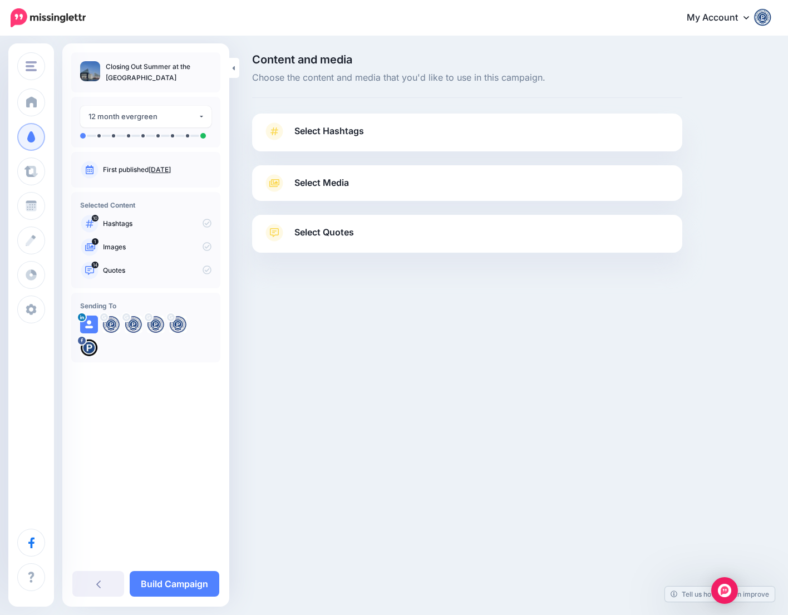
click at [314, 134] on span "Select Hashtags" at bounding box center [329, 130] width 70 height 15
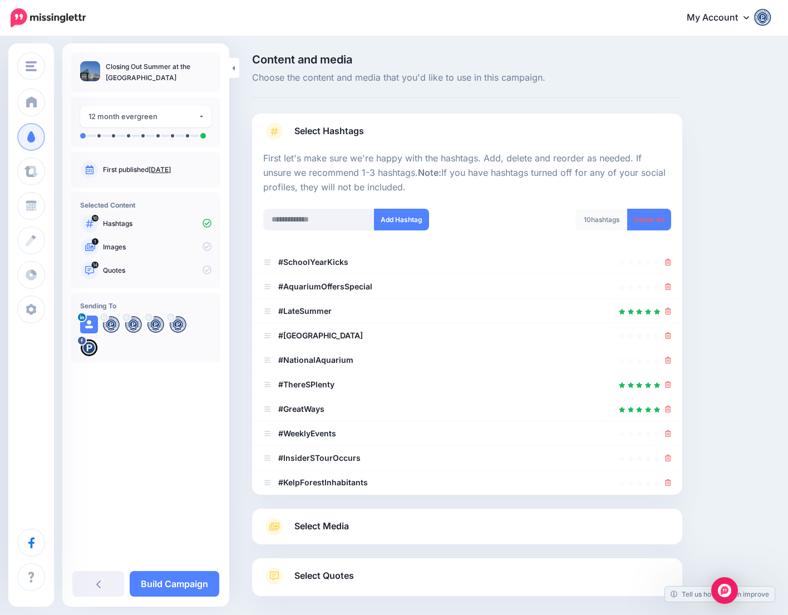
click at [331, 528] on span "Select Media" at bounding box center [321, 525] width 55 height 15
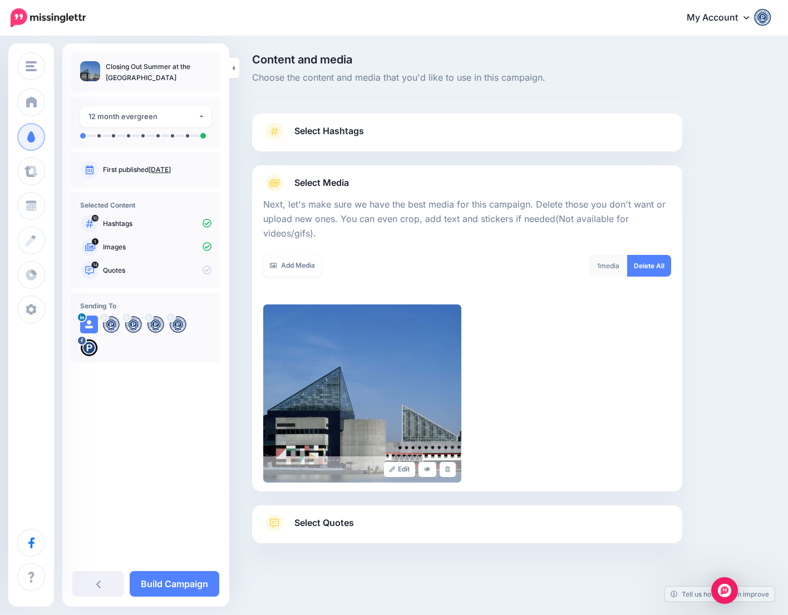
scroll to position [1, 0]
click at [385, 518] on link "Select Quotes" at bounding box center [467, 527] width 408 height 29
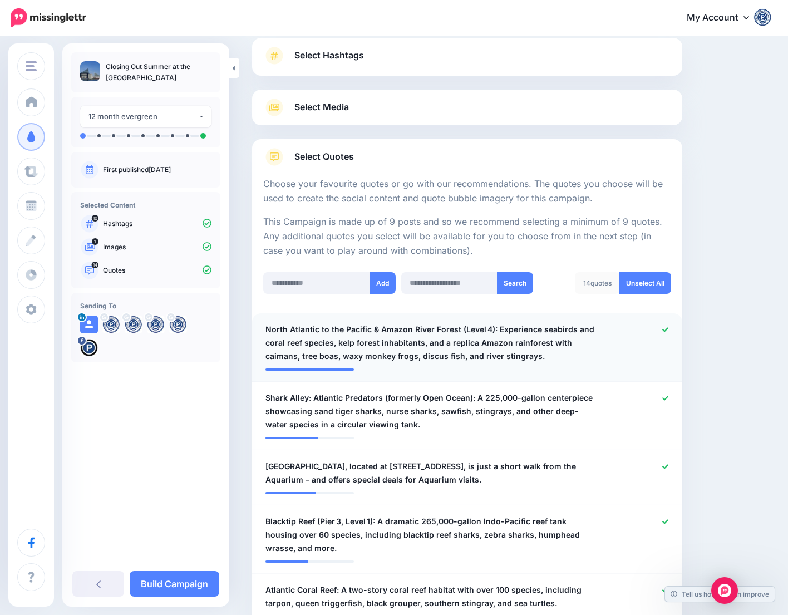
scroll to position [77, 0]
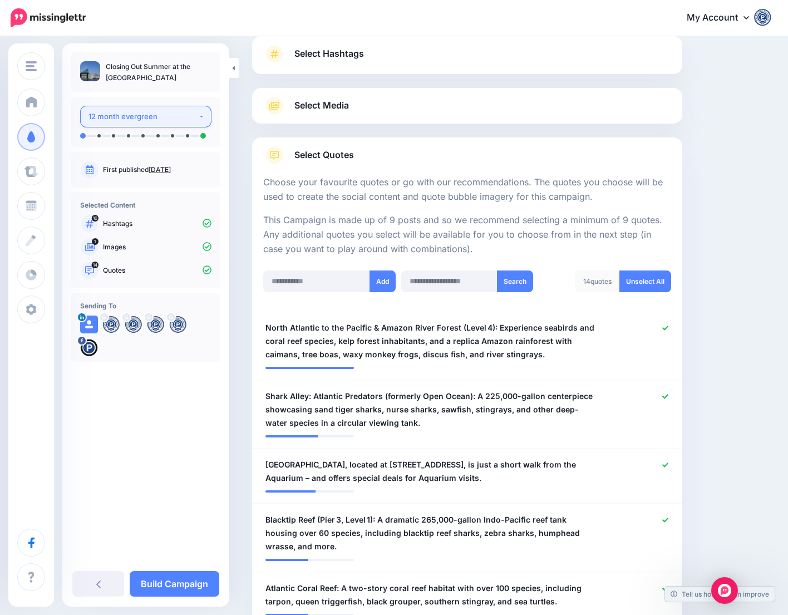
click at [142, 116] on div "12 month evergreen" at bounding box center [143, 116] width 110 height 13
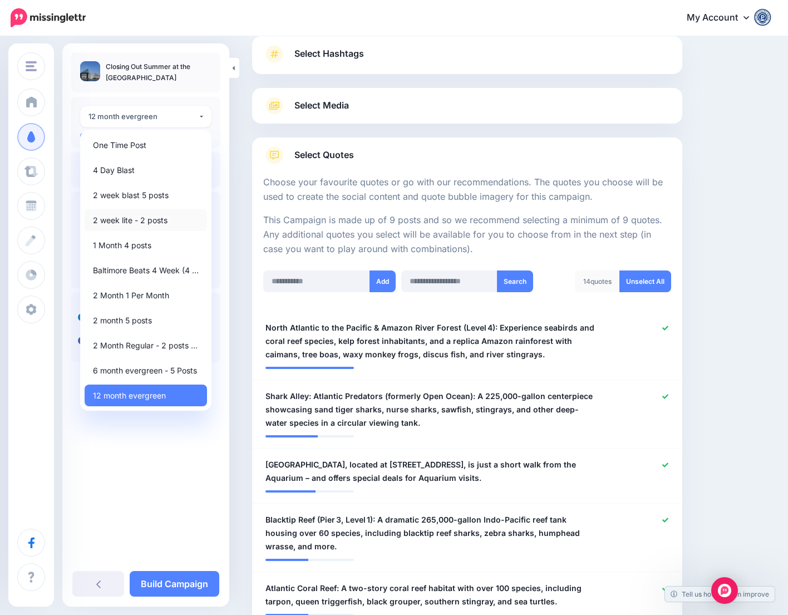
click at [134, 218] on span "2 week lite - 2 posts" at bounding box center [130, 220] width 75 height 13
select select "******"
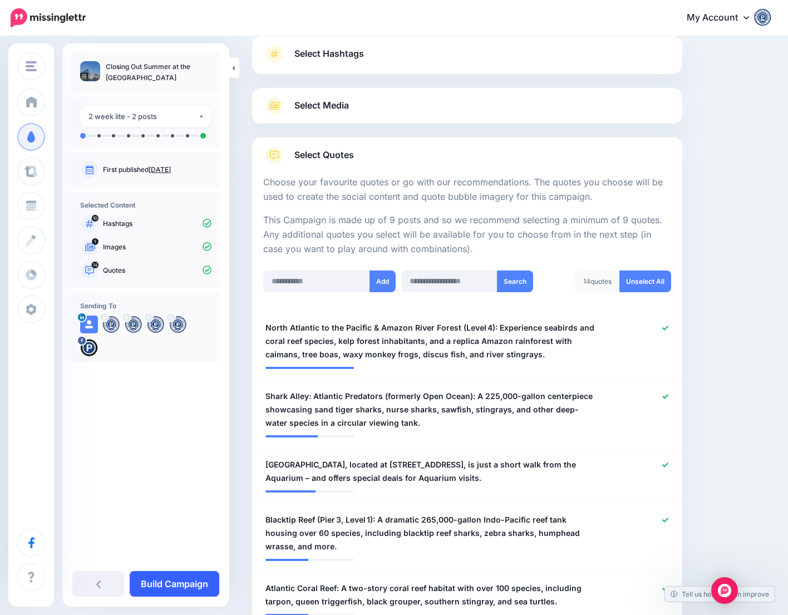
click at [165, 583] on link "Build Campaign" at bounding box center [175, 584] width 90 height 26
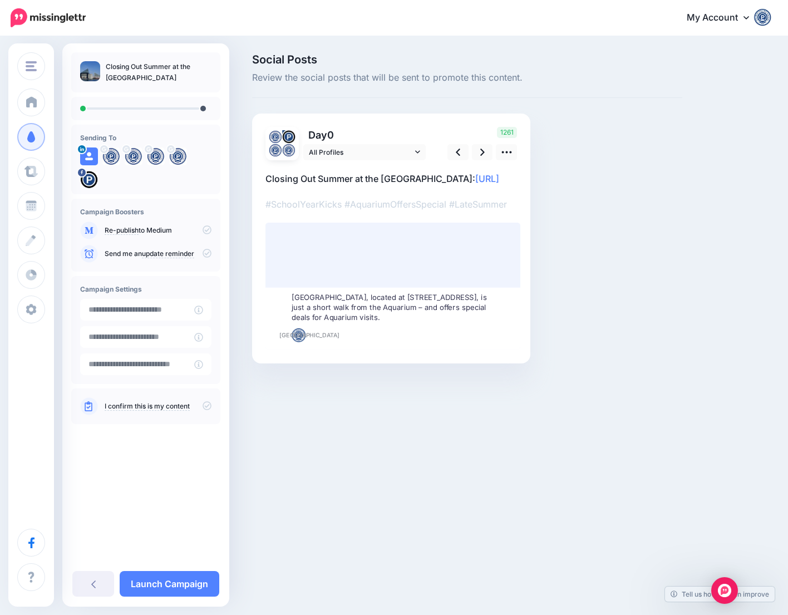
click at [195, 167] on div at bounding box center [145, 170] width 131 height 47
click at [501, 152] on icon at bounding box center [507, 152] width 12 height 12
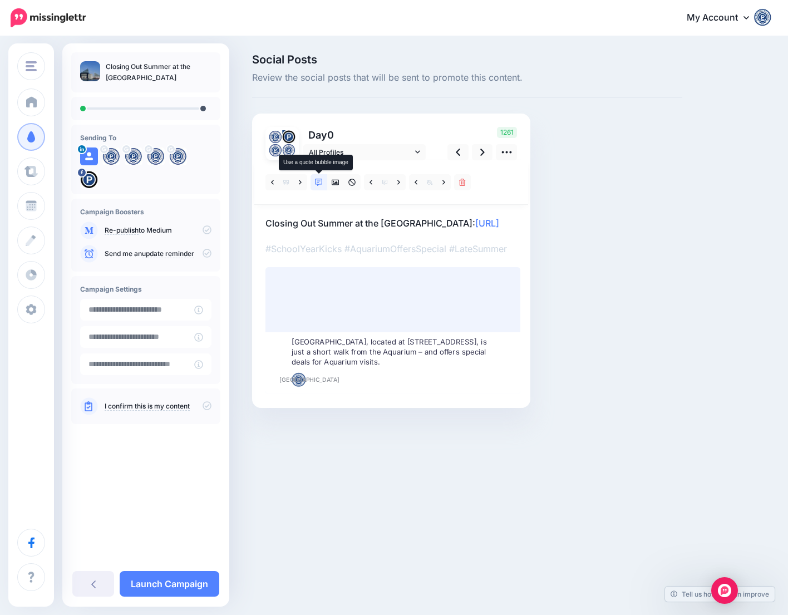
click at [320, 180] on icon at bounding box center [319, 183] width 8 height 8
click at [297, 185] on link at bounding box center [300, 182] width 14 height 16
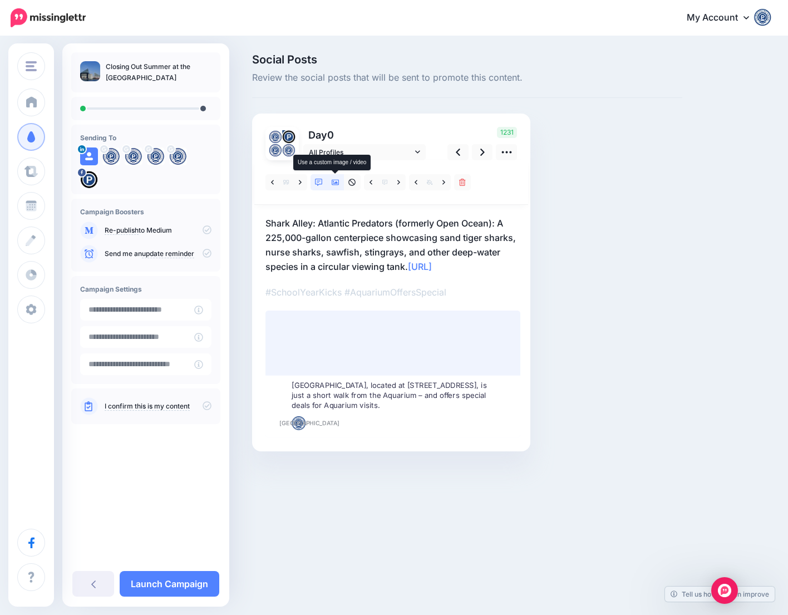
click at [337, 181] on icon at bounding box center [336, 183] width 8 height 8
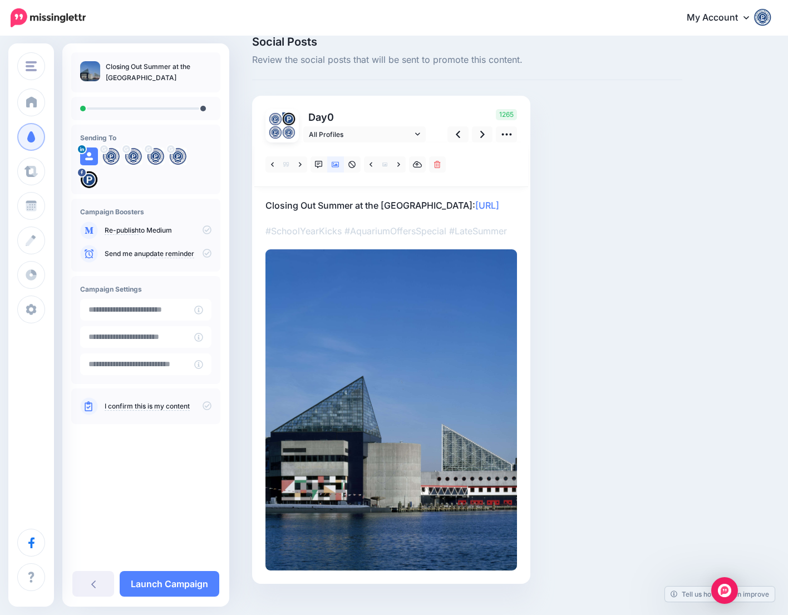
scroll to position [17, 0]
click at [271, 168] on icon at bounding box center [272, 165] width 3 height 8
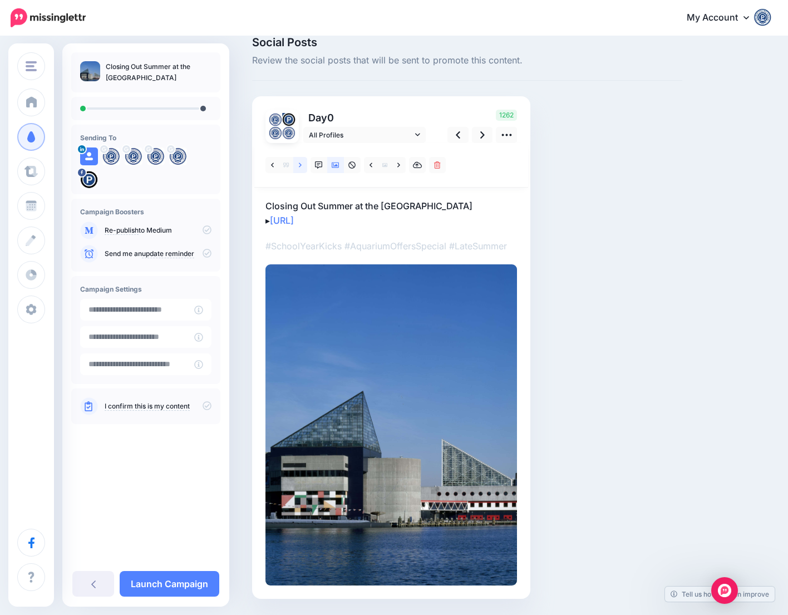
click at [298, 165] on link at bounding box center [300, 165] width 14 height 16
click at [301, 167] on icon at bounding box center [300, 165] width 3 height 8
click at [302, 164] on link at bounding box center [300, 165] width 14 height 16
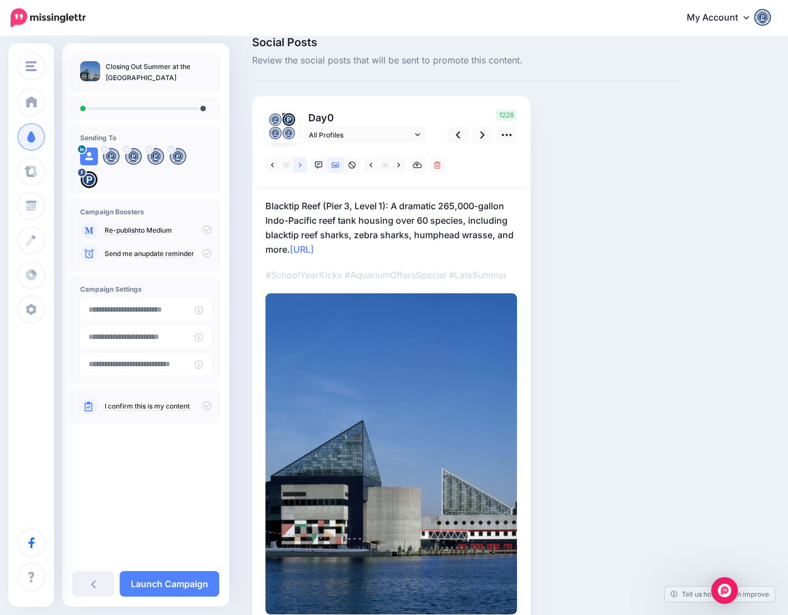
click at [300, 166] on icon at bounding box center [300, 164] width 3 height 4
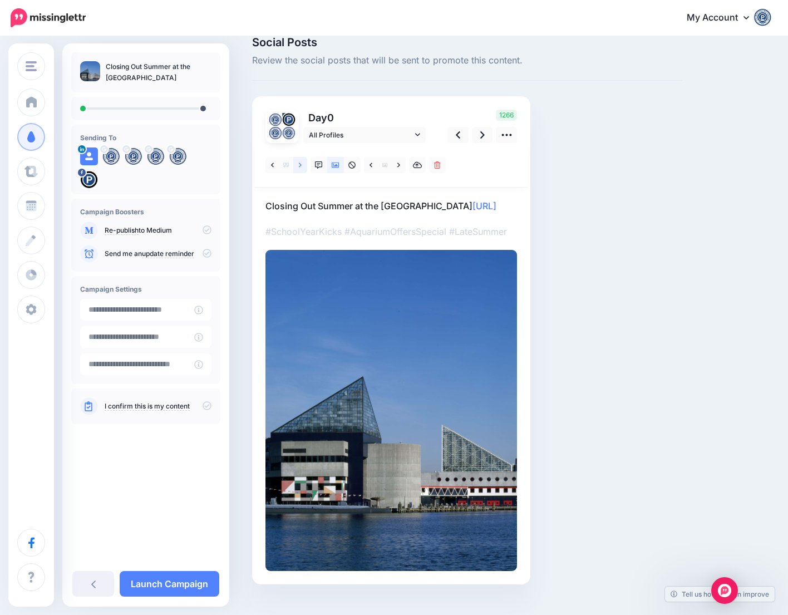
click at [300, 166] on icon at bounding box center [300, 164] width 3 height 4
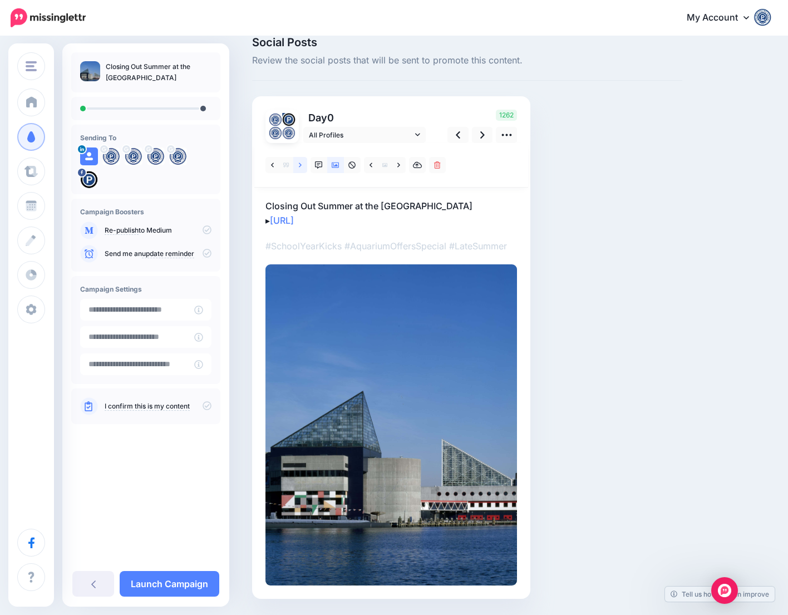
click at [300, 166] on icon at bounding box center [300, 164] width 3 height 4
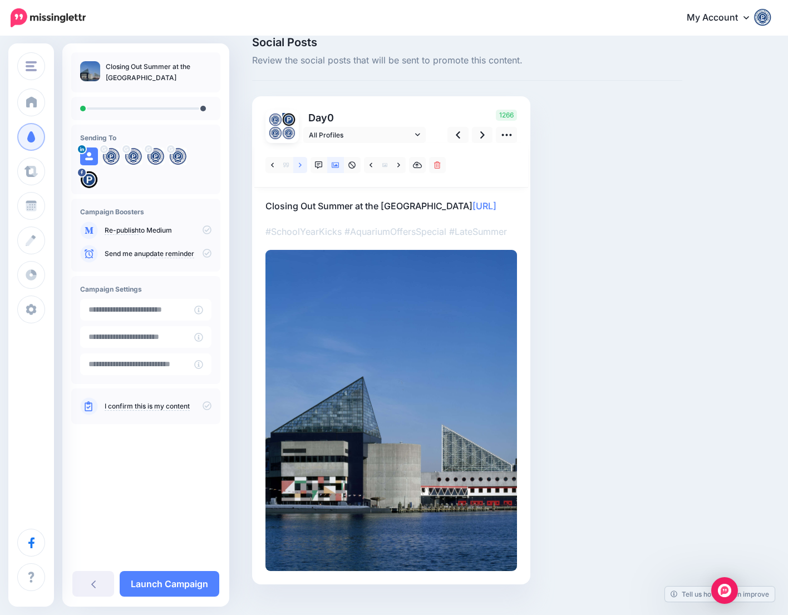
click at [300, 166] on icon at bounding box center [300, 164] width 3 height 4
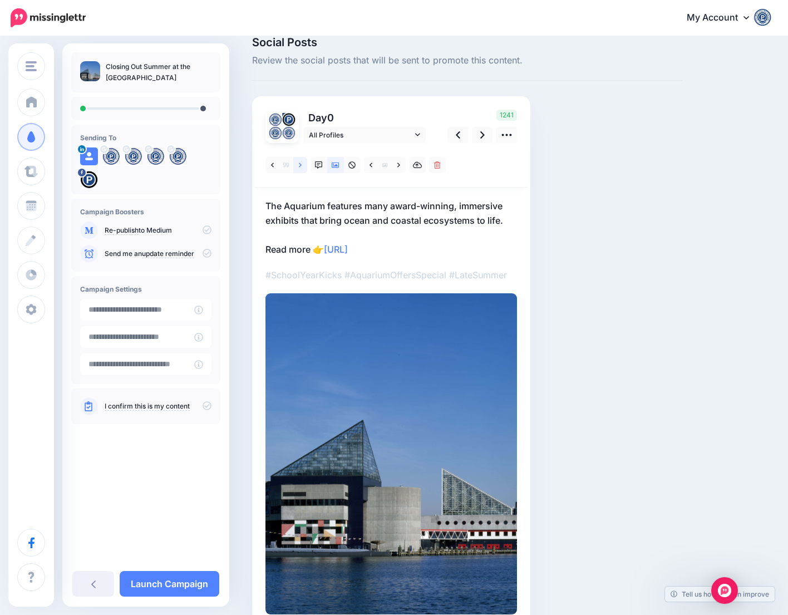
click at [300, 163] on icon at bounding box center [300, 165] width 3 height 8
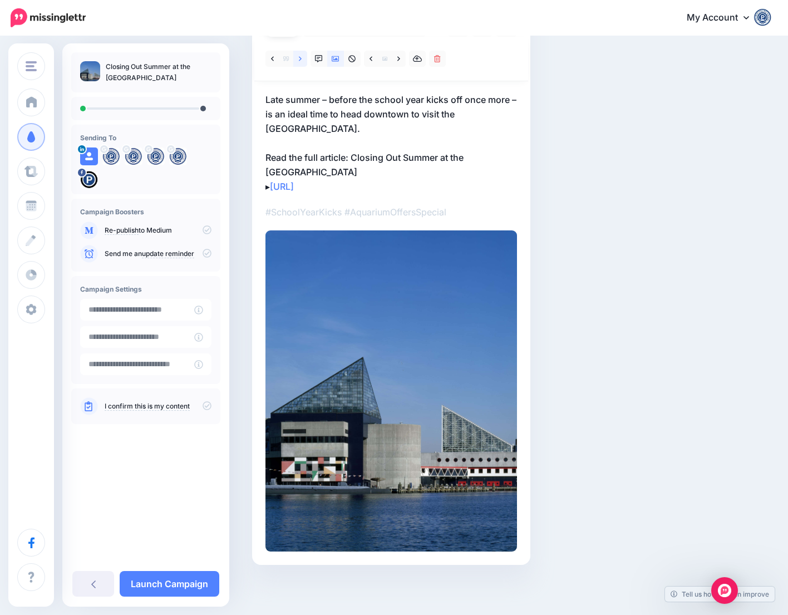
scroll to position [0, 0]
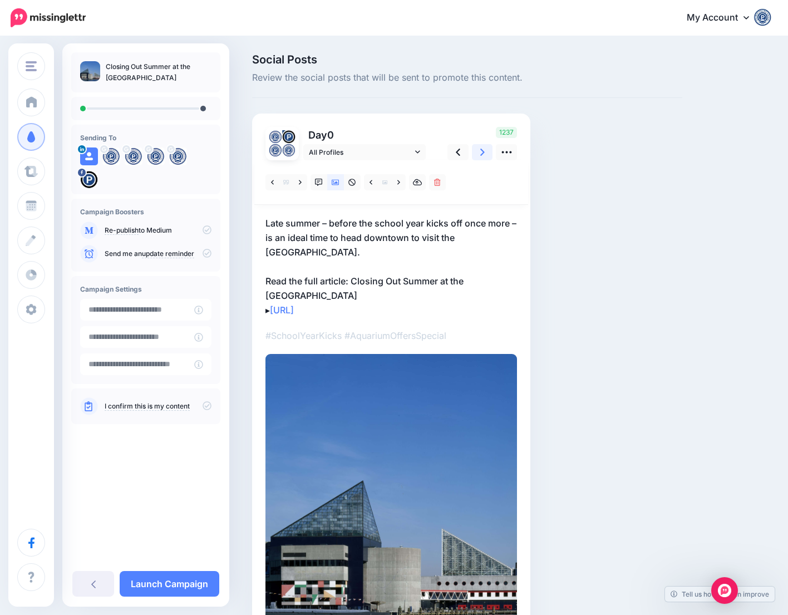
click at [486, 149] on link at bounding box center [482, 152] width 21 height 16
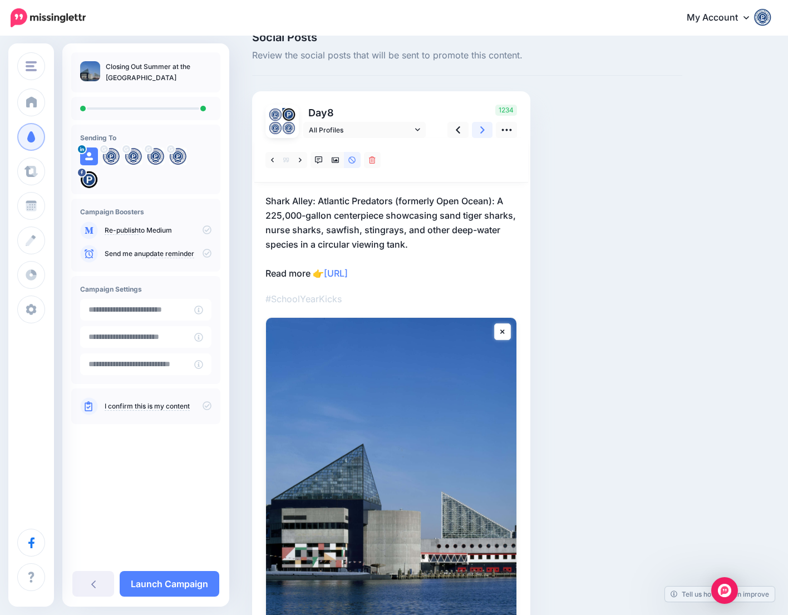
scroll to position [25, 0]
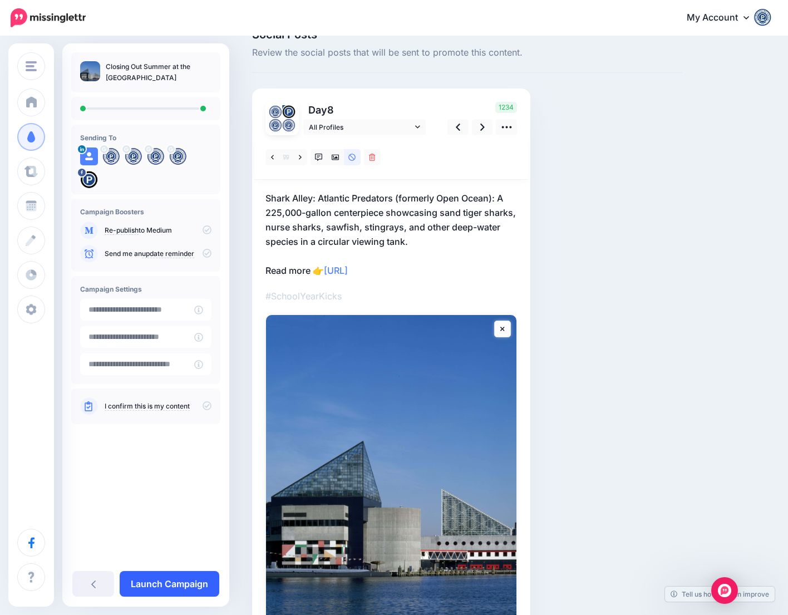
click at [185, 585] on link "Launch Campaign" at bounding box center [170, 584] width 100 height 26
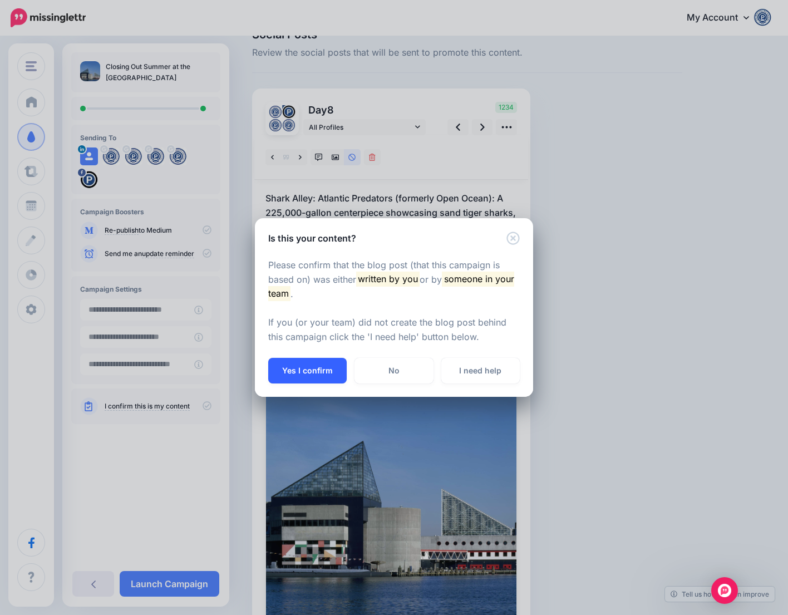
click at [330, 374] on button "Yes I confirm" at bounding box center [307, 371] width 78 height 26
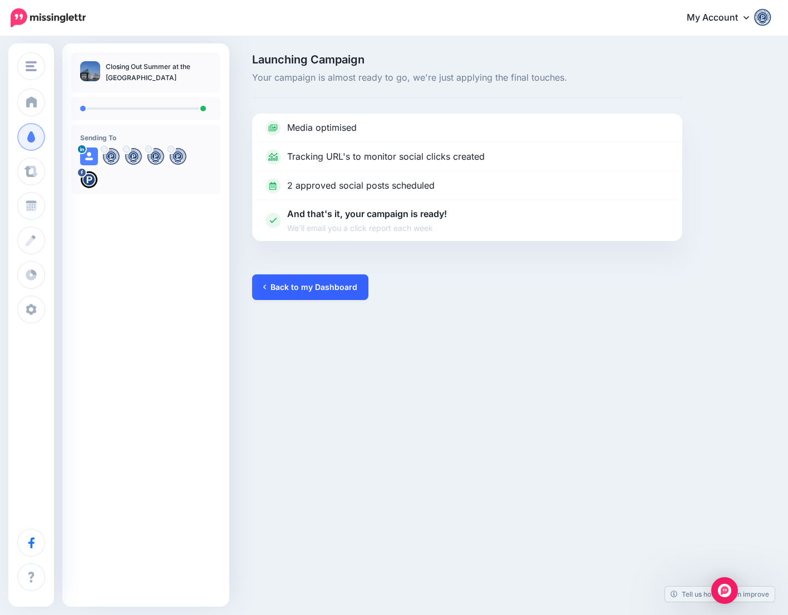
click at [295, 284] on link "Back to my Dashboard" at bounding box center [310, 287] width 116 height 26
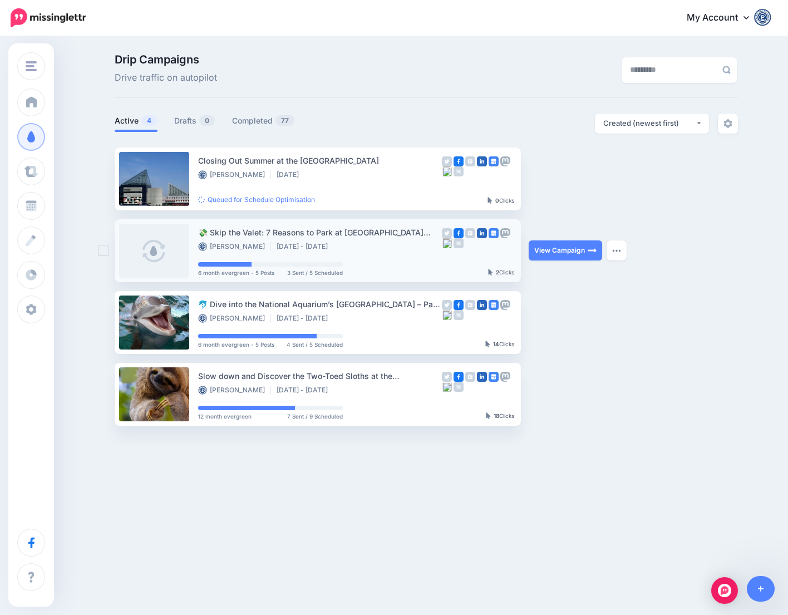
click at [159, 248] on link at bounding box center [154, 251] width 70 height 54
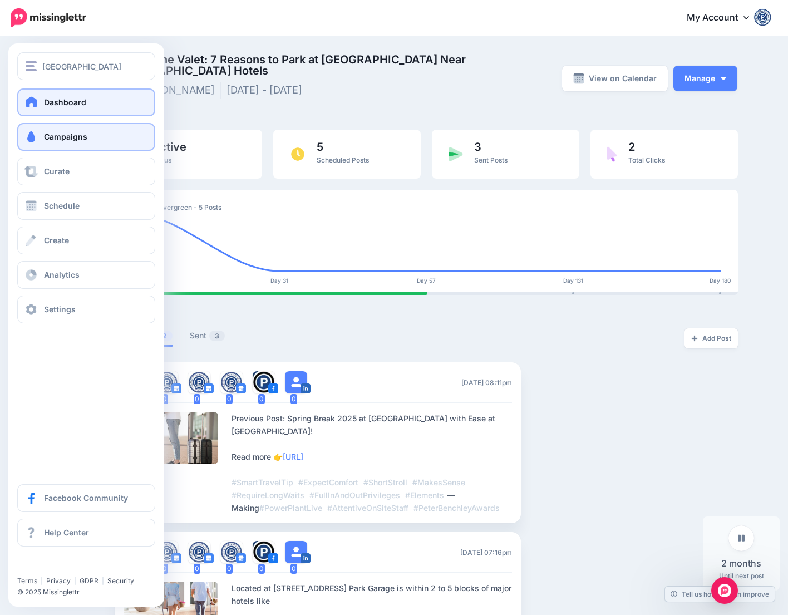
click at [32, 107] on span at bounding box center [31, 101] width 14 height 11
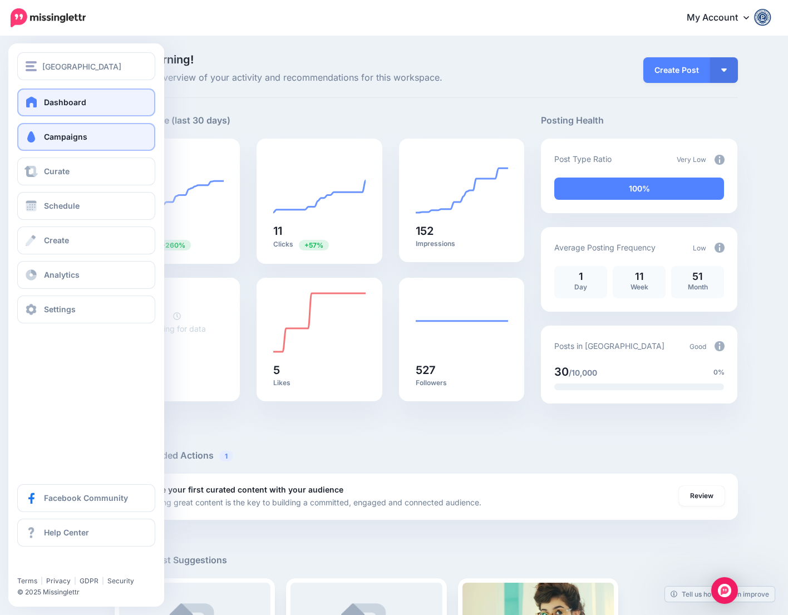
click at [49, 139] on span "Campaigns" at bounding box center [65, 136] width 43 height 9
